Goal: Navigation & Orientation: Find specific page/section

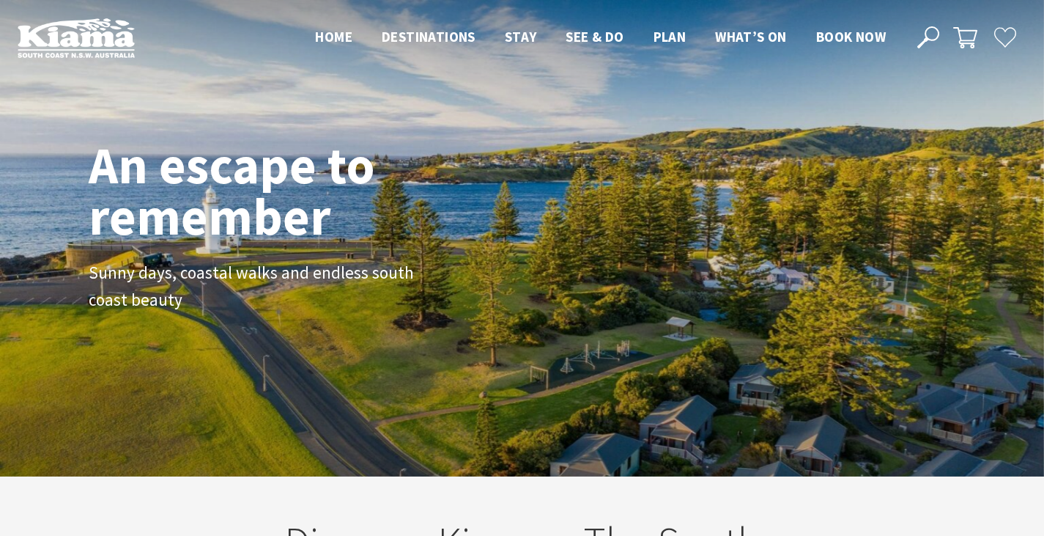
scroll to position [260, 1055]
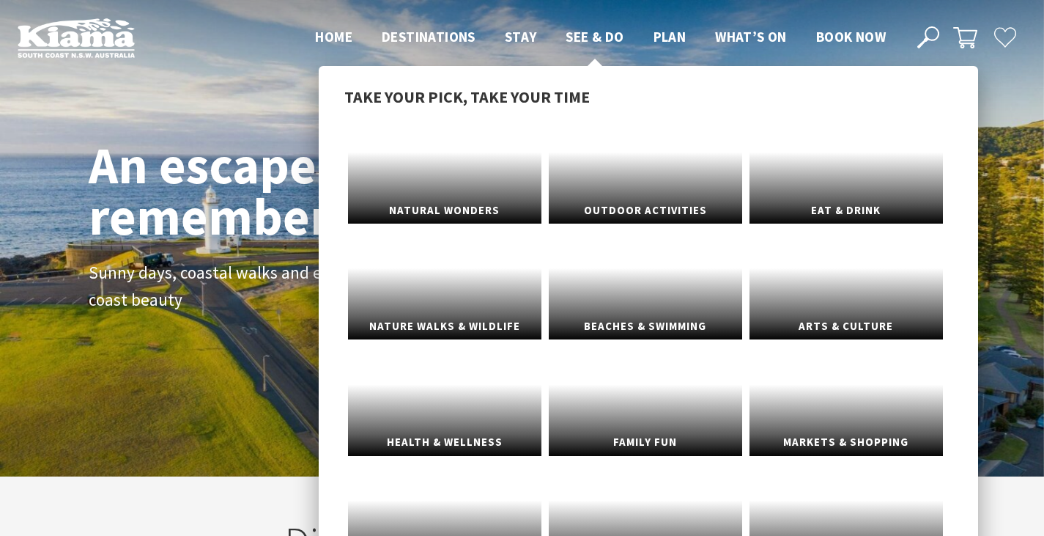
click at [603, 44] on span "See & Do" at bounding box center [595, 37] width 58 height 18
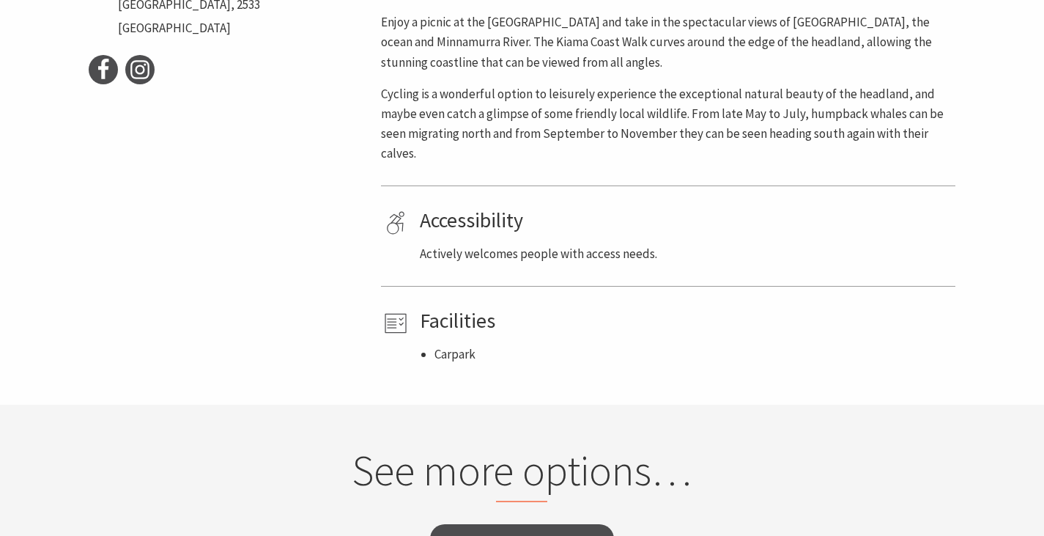
scroll to position [730, 0]
click at [457, 347] on li "Carpark" at bounding box center [559, 353] width 251 height 20
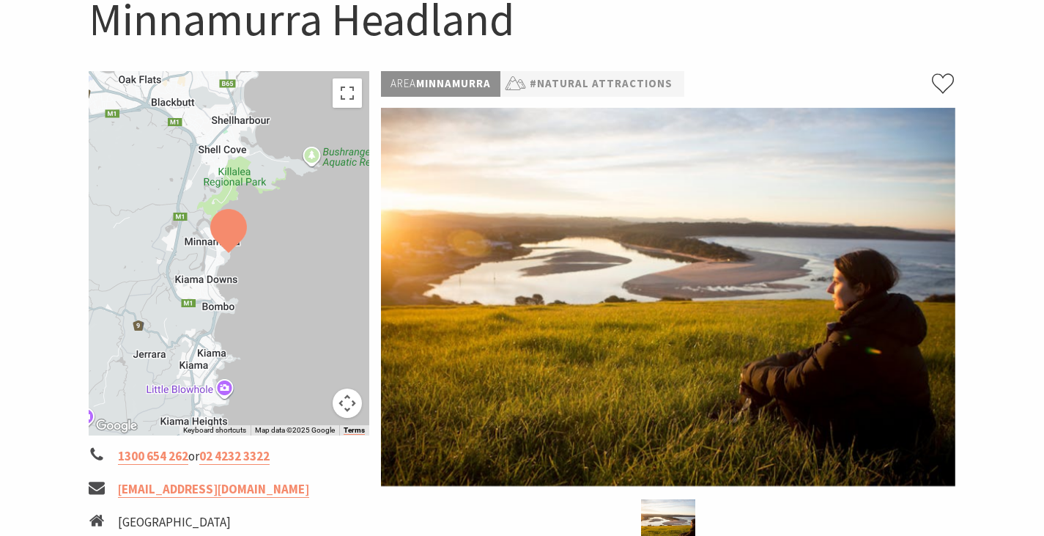
scroll to position [163, 0]
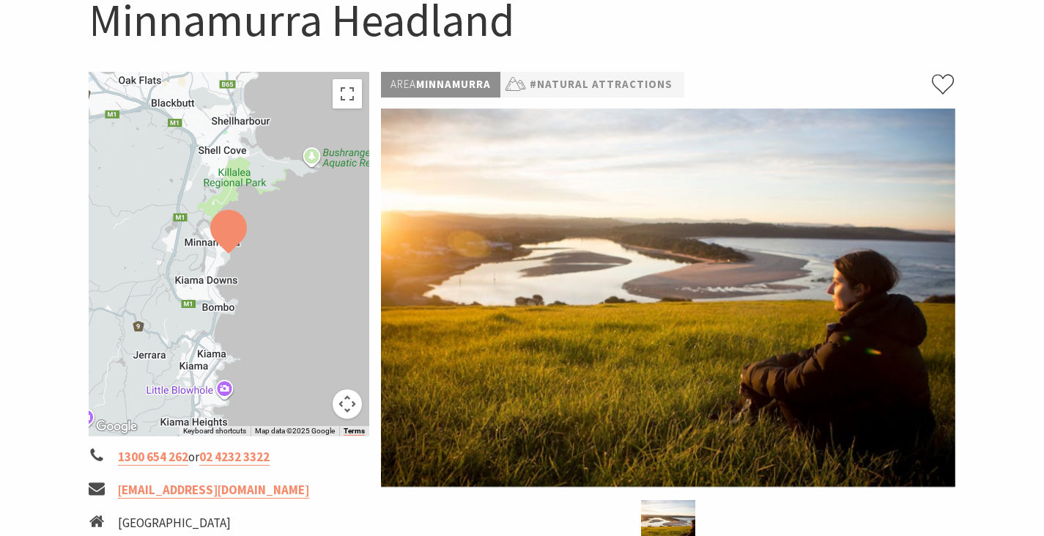
click at [733, 308] on img at bounding box center [668, 297] width 574 height 378
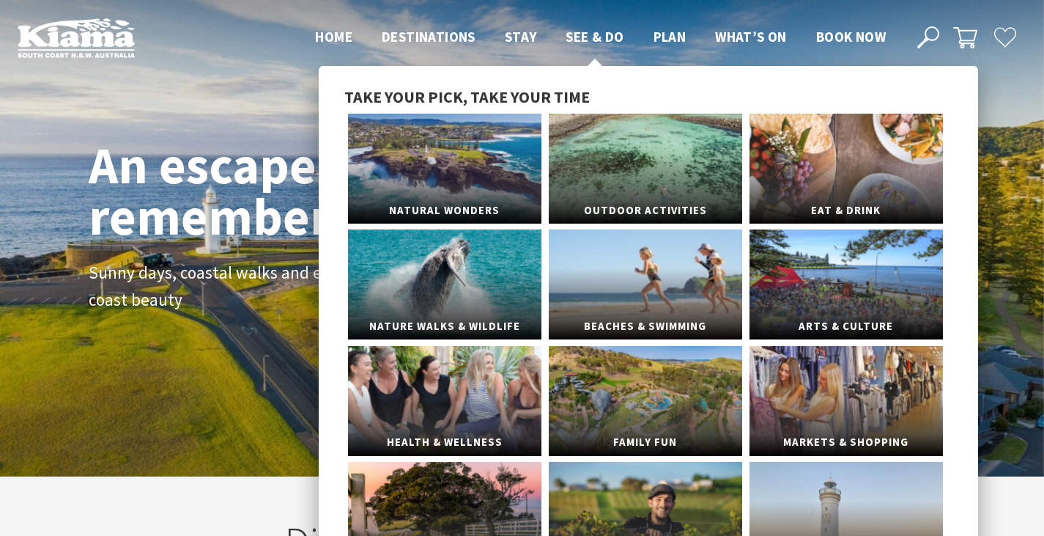
click at [604, 38] on span "See & Do" at bounding box center [595, 37] width 58 height 18
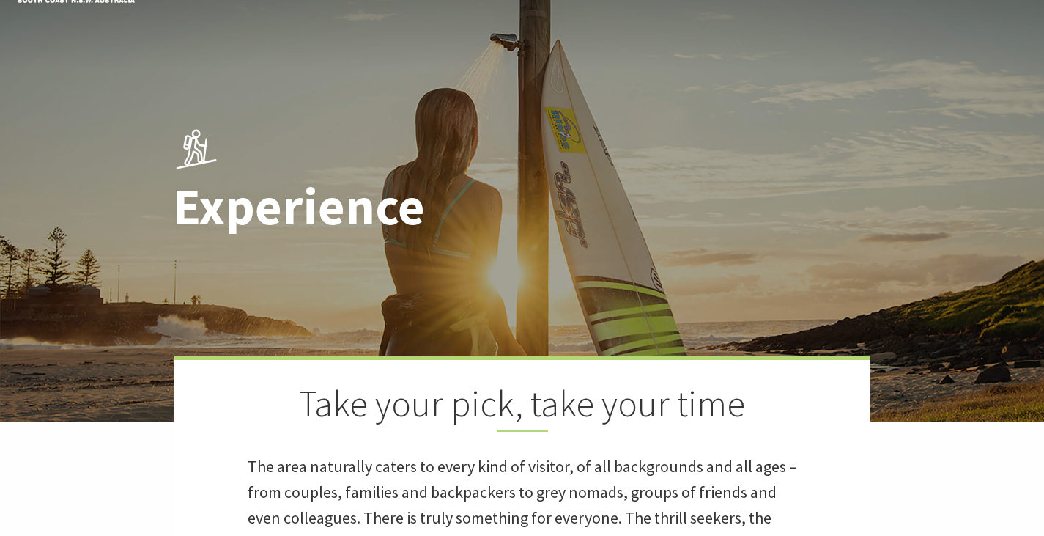
scroll to position [35, 0]
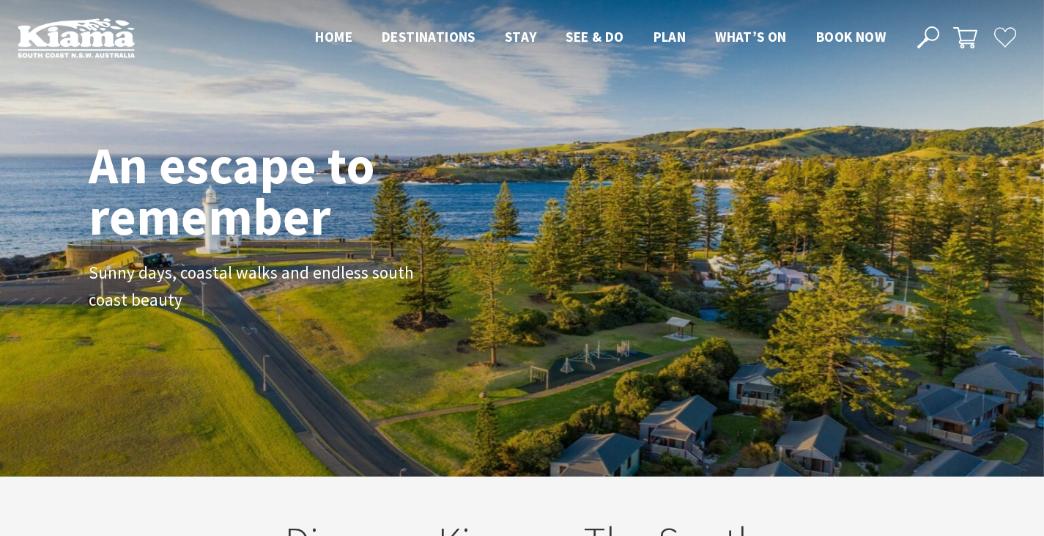
scroll to position [251, 1055]
